Goal: Book appointment/travel/reservation

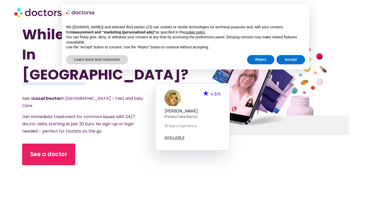
scroll to position [41, 0]
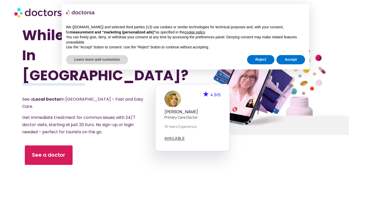
click at [68, 150] on link "See a doctor" at bounding box center [49, 156] width 48 height 20
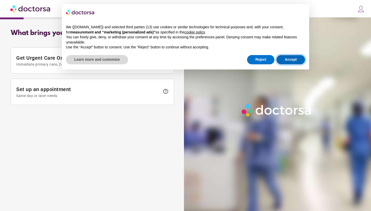
click at [297, 59] on button "Accept" at bounding box center [290, 59] width 29 height 9
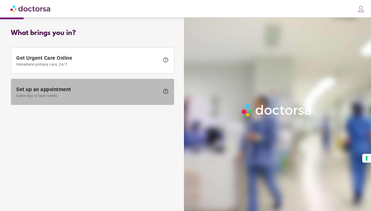
click at [167, 92] on span "help" at bounding box center [166, 91] width 6 height 6
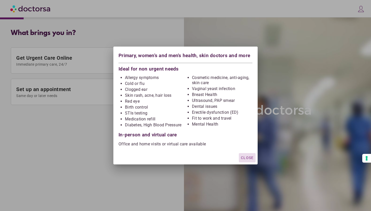
click at [244, 157] on span "Close" at bounding box center [247, 158] width 13 height 4
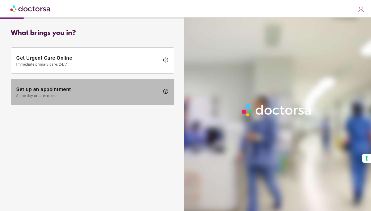
click at [99, 88] on span "Set up an appointment Same day or later needs" at bounding box center [88, 92] width 144 height 12
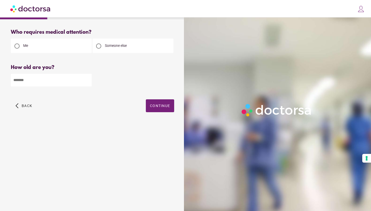
click at [82, 81] on input "number" at bounding box center [51, 80] width 81 height 13
type input "**"
click at [157, 104] on span "button" at bounding box center [160, 105] width 28 height 13
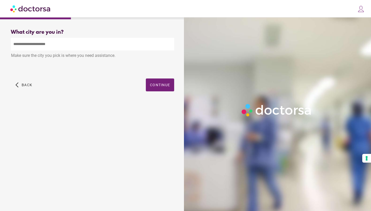
click at [114, 48] on input "text" at bounding box center [92, 44] width 163 height 13
click at [122, 56] on div "Make sure the city you pick is where you need assistance." at bounding box center [92, 55] width 163 height 11
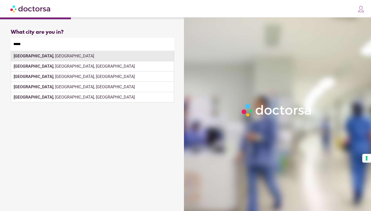
click at [118, 55] on div "[GEOGRAPHIC_DATA] , [GEOGRAPHIC_DATA]" at bounding box center [92, 56] width 163 height 10
type input "**********"
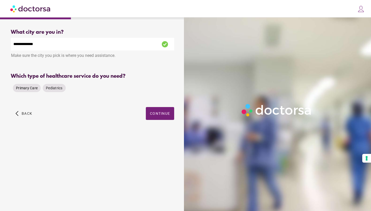
click at [35, 90] on span "Primary Care" at bounding box center [27, 88] width 22 height 4
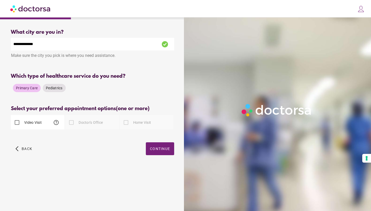
click at [41, 118] on div "Video Visit help" at bounding box center [26, 122] width 31 height 12
click at [41, 122] on label "Video Visit" at bounding box center [32, 122] width 19 height 5
click at [157, 152] on span "button" at bounding box center [160, 148] width 28 height 13
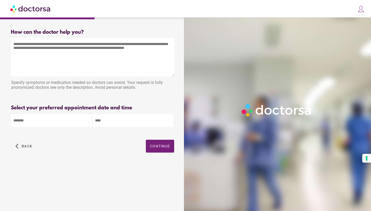
click at [75, 117] on body "**********" at bounding box center [185, 105] width 371 height 211
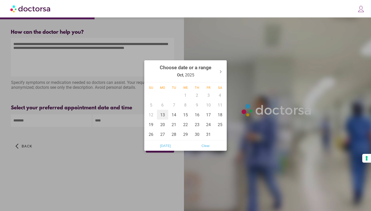
click at [161, 114] on div "13" at bounding box center [163, 115] width 12 height 10
type input "******"
click at [159, 44] on div at bounding box center [185, 105] width 371 height 211
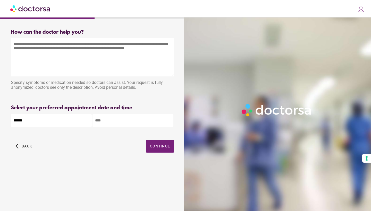
click at [124, 123] on input "text" at bounding box center [132, 120] width 81 height 13
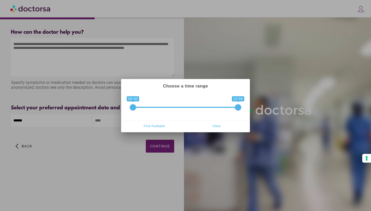
drag, startPoint x: 134, startPoint y: 103, endPoint x: 130, endPoint y: 108, distance: 6.6
click at [130, 108] on span "0 1 00:00 23:59 00:00 — 23:59" at bounding box center [185, 104] width 111 height 13
click at [130, 108] on span at bounding box center [133, 107] width 6 height 6
drag, startPoint x: 133, startPoint y: 108, endPoint x: 164, endPoint y: 108, distance: 30.1
click at [164, 108] on span at bounding box center [163, 107] width 6 height 6
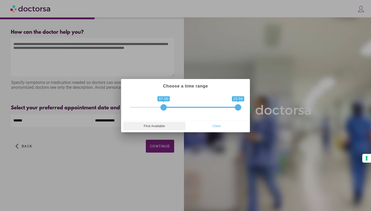
click at [161, 124] on span "First Available" at bounding box center [154, 126] width 59 height 8
type input "**********"
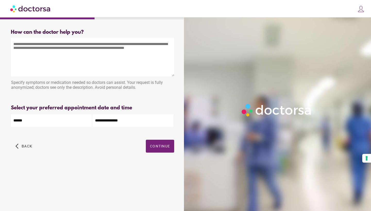
click at [152, 121] on input "**********" at bounding box center [132, 120] width 81 height 13
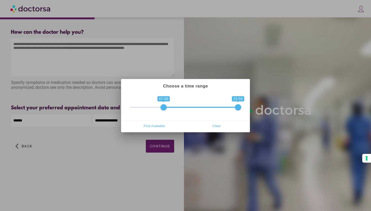
click at [130, 152] on div at bounding box center [185, 105] width 371 height 211
